Goal: Information Seeking & Learning: Understand process/instructions

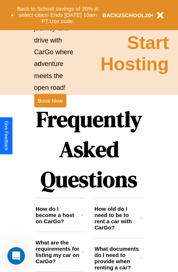
scroll to position [888, 0]
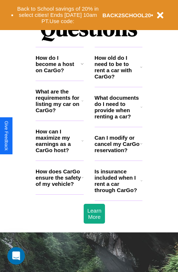
click at [118, 192] on h3 "Is insurance included when I rent a car through CarGo?" at bounding box center [118, 180] width 46 height 25
click at [141, 147] on icon at bounding box center [141, 144] width 2 height 6
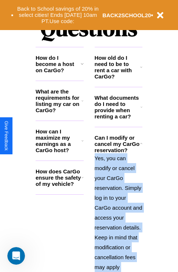
click at [118, 208] on p "Yes, you can modify or cancel your CarGo reservation. Simply log in to your Car…" at bounding box center [119, 227] width 48 height 148
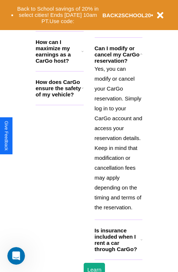
click at [118, 251] on h3 "Is insurance included when I rent a car through CarGo?" at bounding box center [118, 239] width 46 height 25
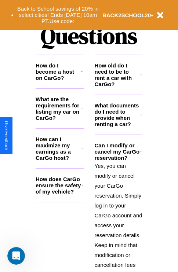
scroll to position [880, 0]
